Goal: Complete application form

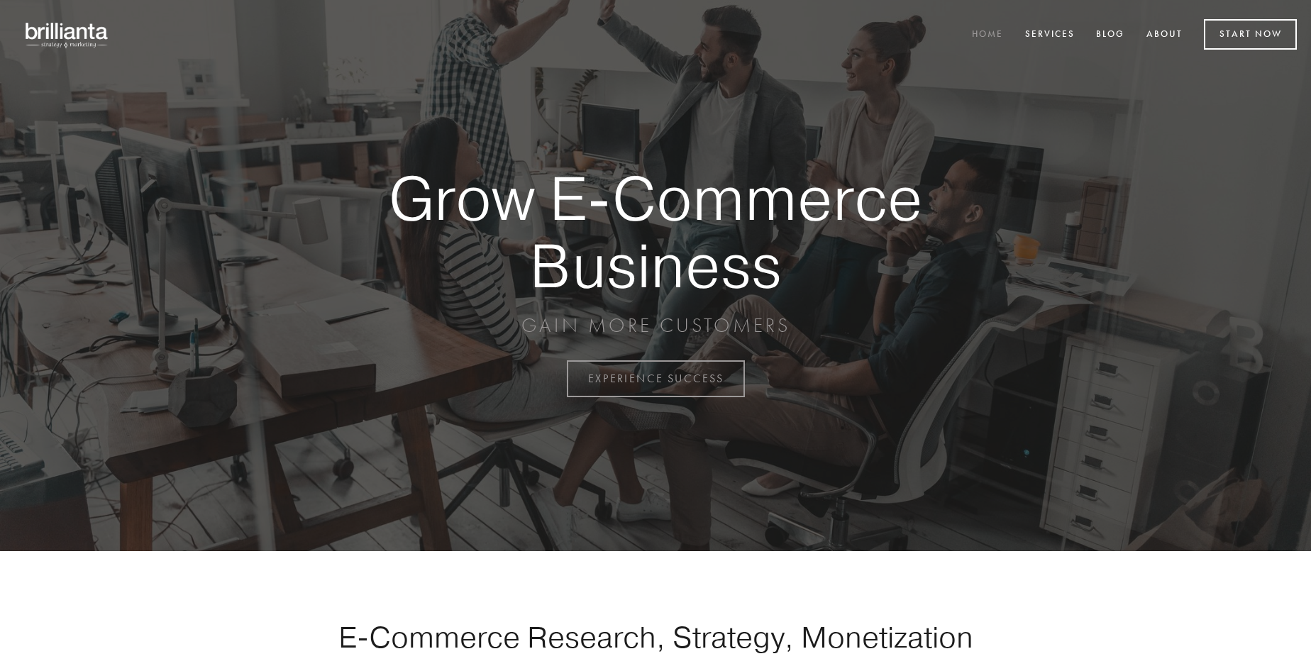
scroll to position [3719, 0]
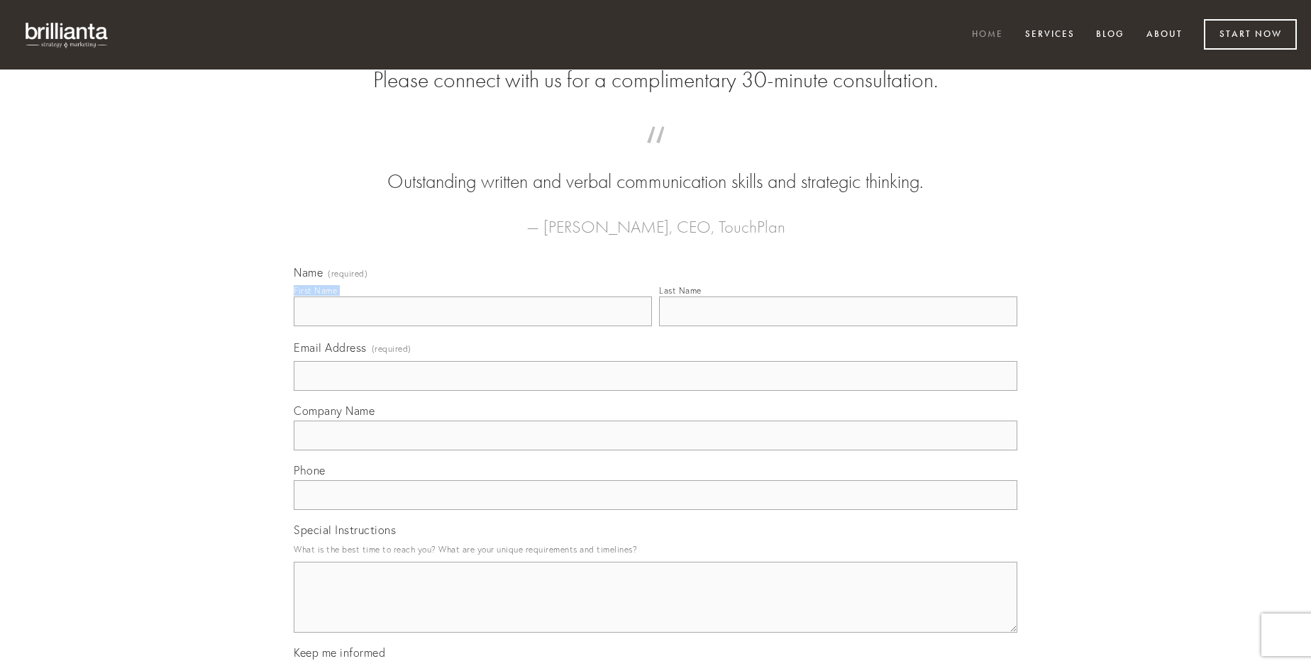
type input "[PERSON_NAME]"
click at [838, 326] on input "Last Name" at bounding box center [838, 312] width 358 height 30
type input "[PERSON_NAME]"
click at [656, 391] on input "Email Address (required)" at bounding box center [656, 376] width 724 height 30
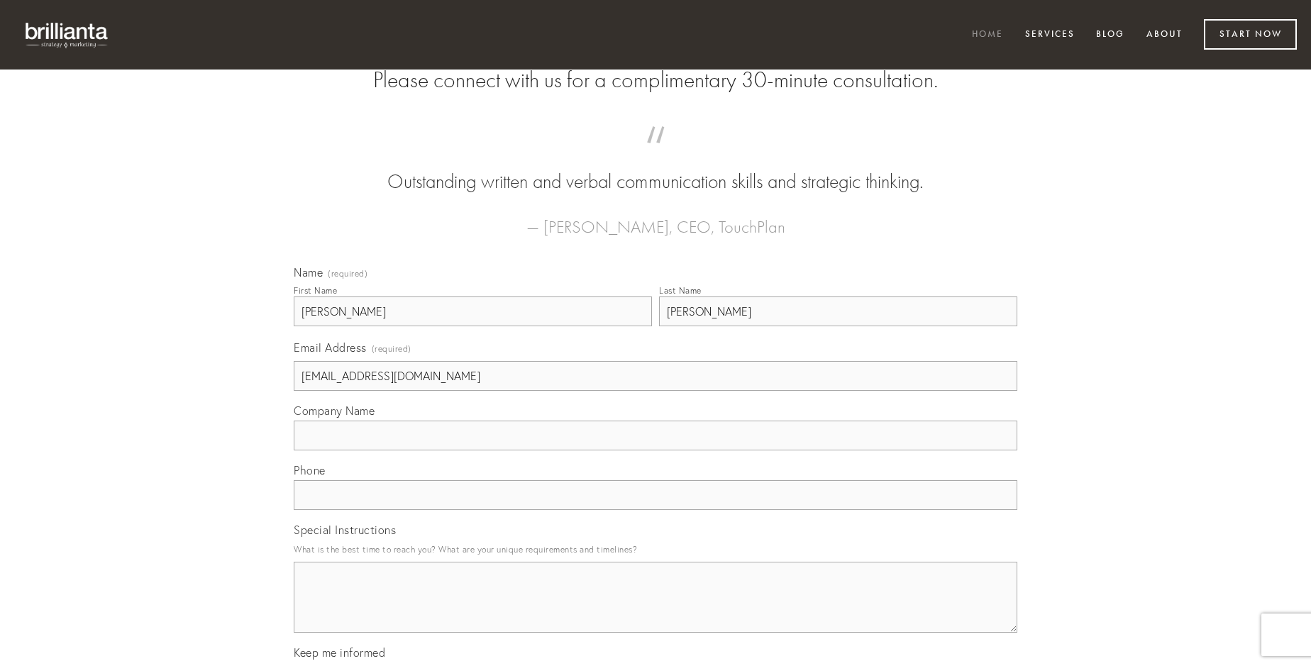
type input "[EMAIL_ADDRESS][DOMAIN_NAME]"
click at [656, 451] on input "Company Name" at bounding box center [656, 436] width 724 height 30
type input "cupiditas"
click at [656, 510] on input "text" at bounding box center [656, 495] width 724 height 30
click at [656, 610] on textarea "Special Instructions" at bounding box center [656, 597] width 724 height 71
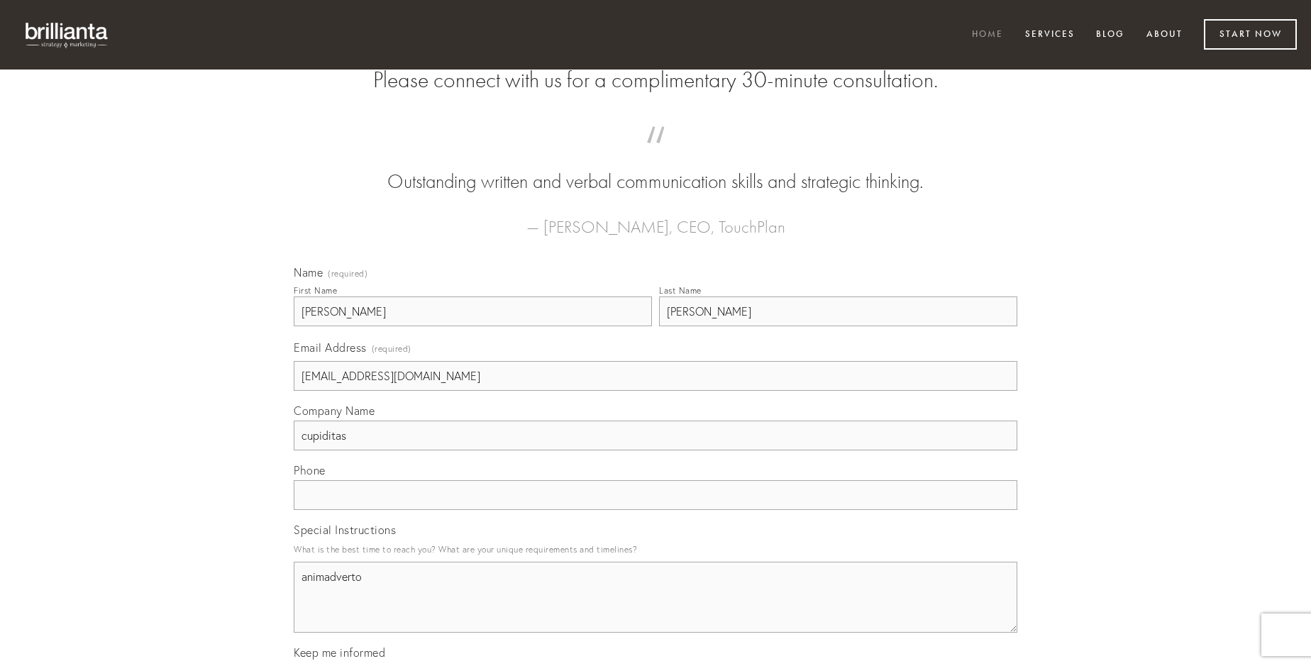
type textarea "animadverto"
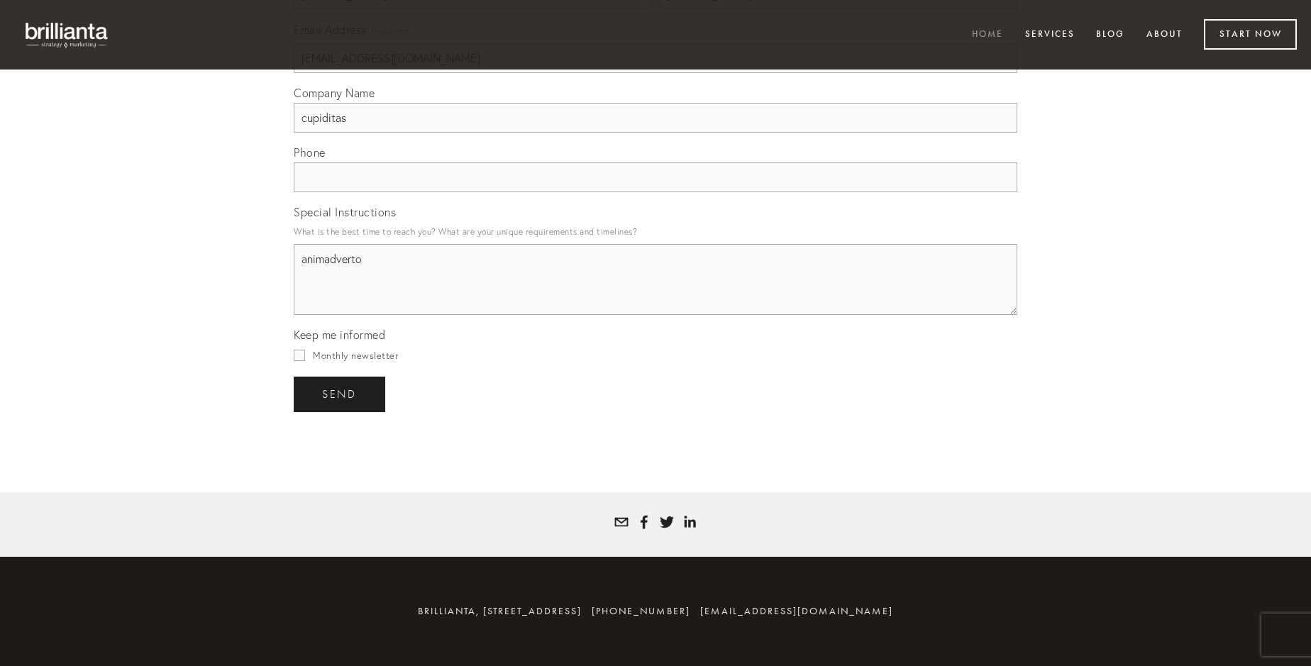
click at [341, 394] on span "send" at bounding box center [339, 394] width 35 height 13
